Goal: Go to known website: Go to known website

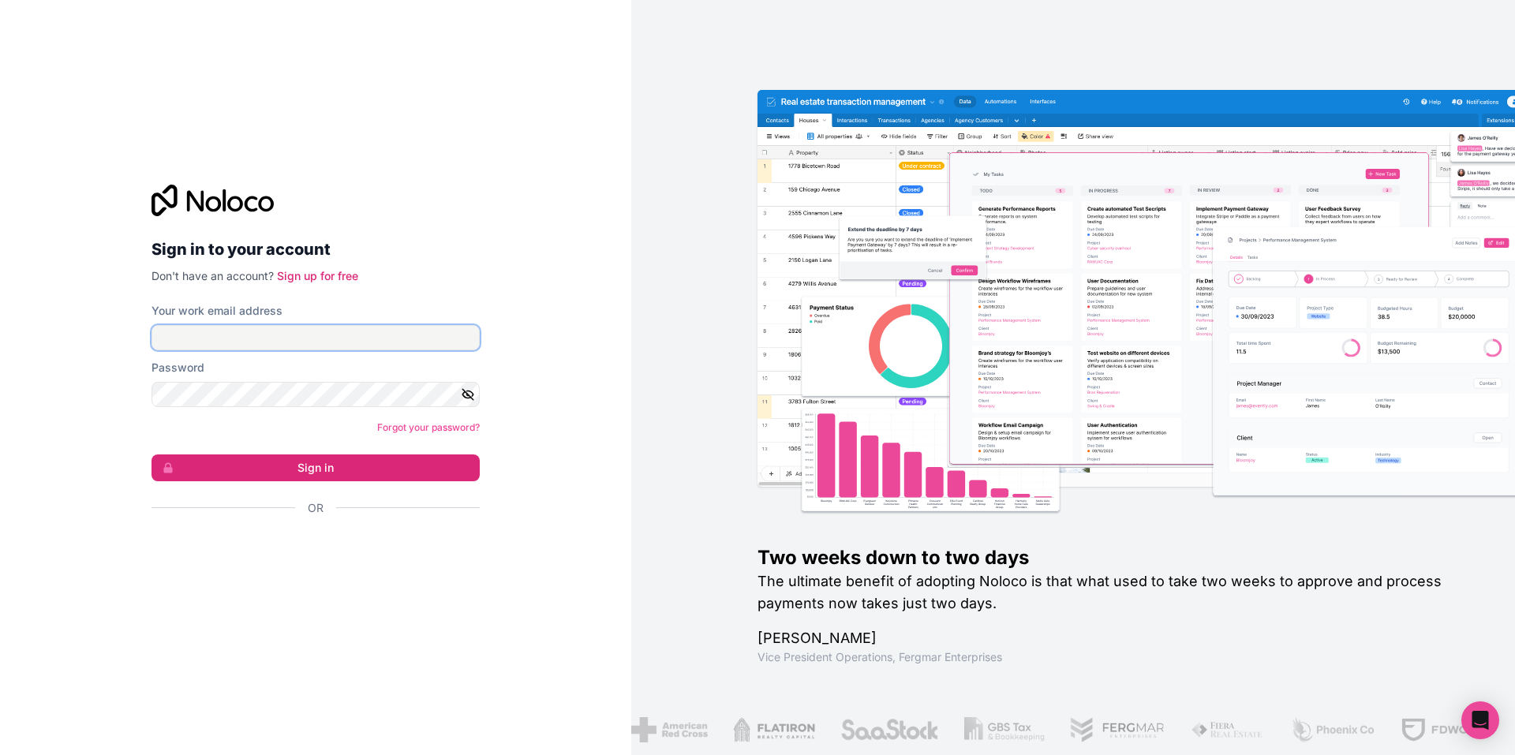
click at [296, 334] on input "Your work email address" at bounding box center [316, 337] width 328 height 25
type input "[PERSON_NAME][EMAIL_ADDRESS][DOMAIN_NAME]"
click at [468, 470] on button "Sign in" at bounding box center [316, 468] width 328 height 27
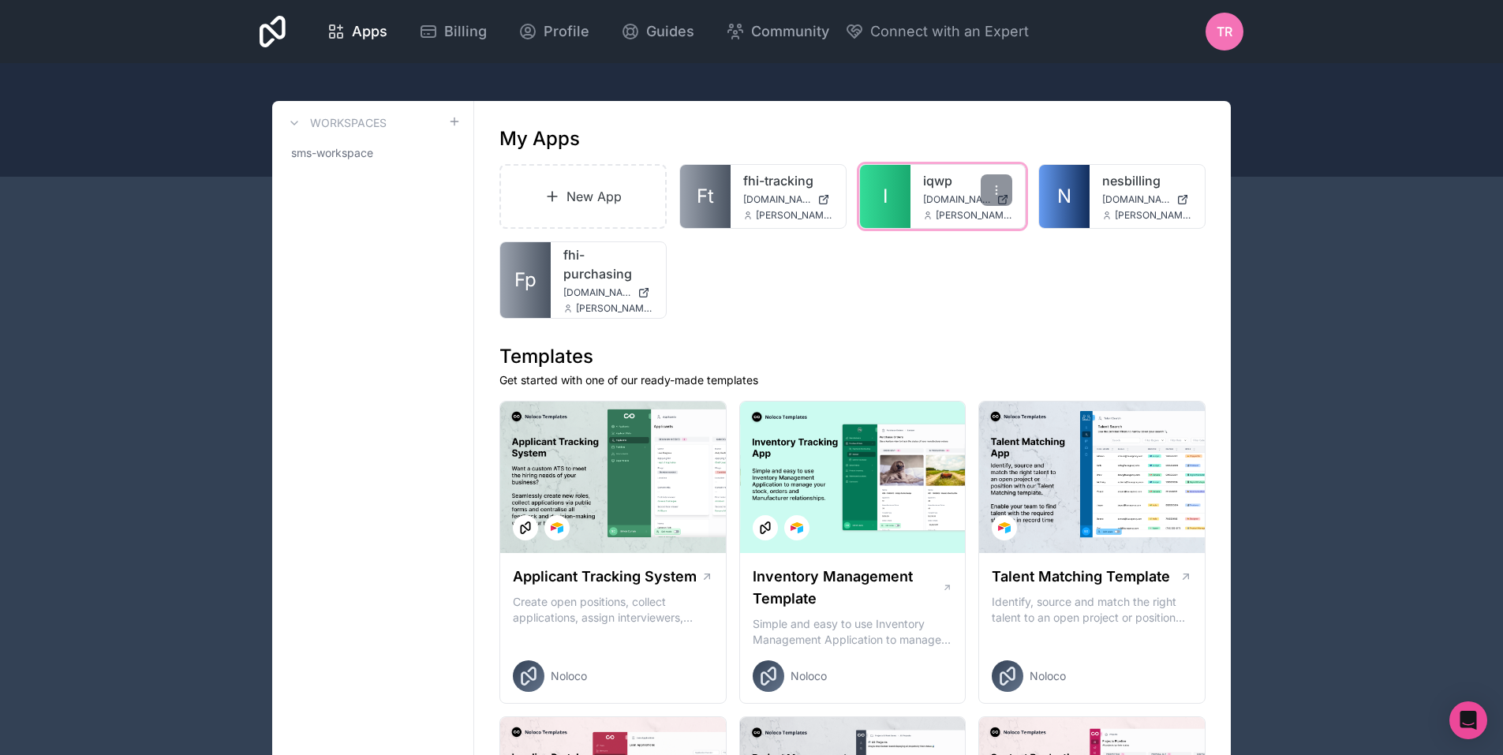
click at [919, 213] on div "iqwp [DOMAIN_NAME] [PERSON_NAME][EMAIL_ADDRESS][DOMAIN_NAME]" at bounding box center [968, 196] width 115 height 63
click at [897, 191] on link "I" at bounding box center [885, 196] width 51 height 63
